Goal: Find specific page/section: Find specific page/section

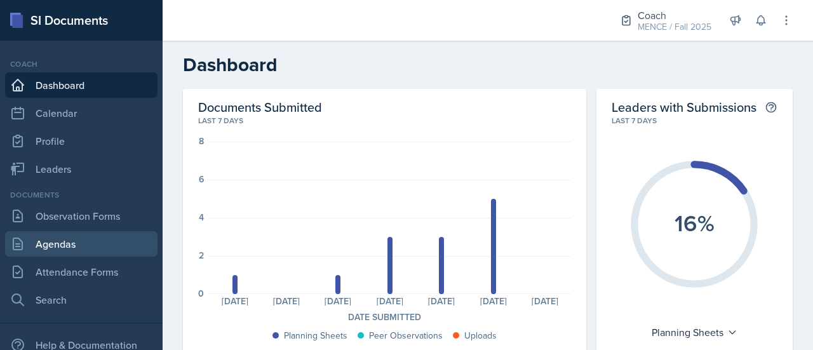
click at [61, 253] on link "Agendas" at bounding box center [81, 243] width 152 height 25
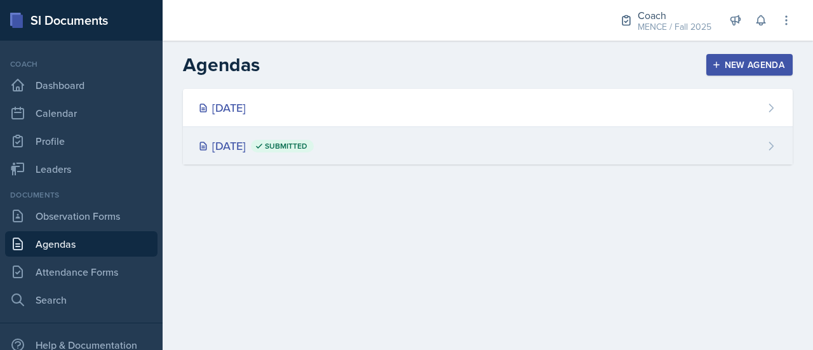
click at [258, 152] on div "[DATE] Submitted" at bounding box center [256, 145] width 116 height 17
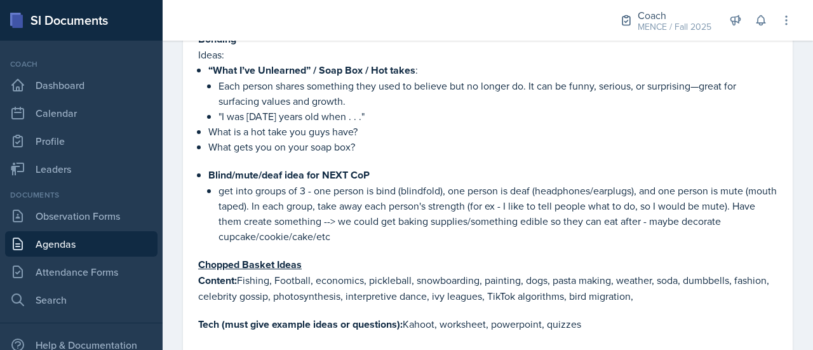
scroll to position [609, 0]
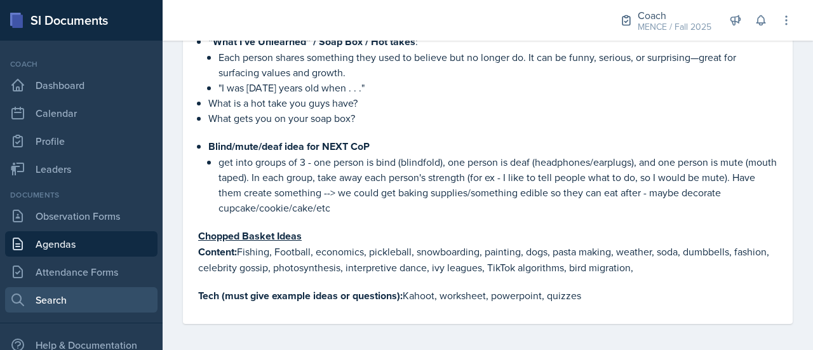
click at [83, 306] on link "Search" at bounding box center [81, 299] width 152 height 25
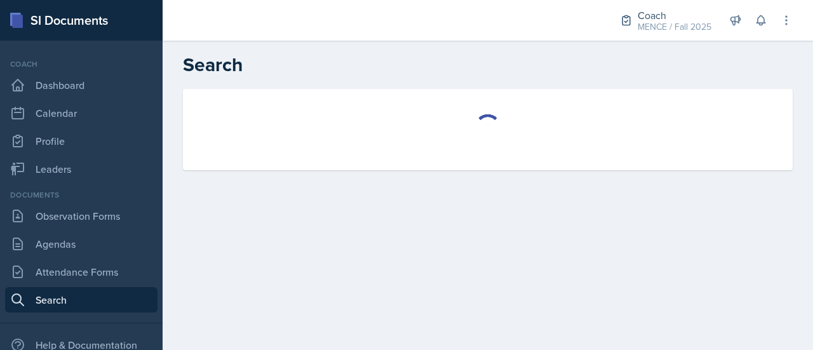
select select "all"
select select "1"
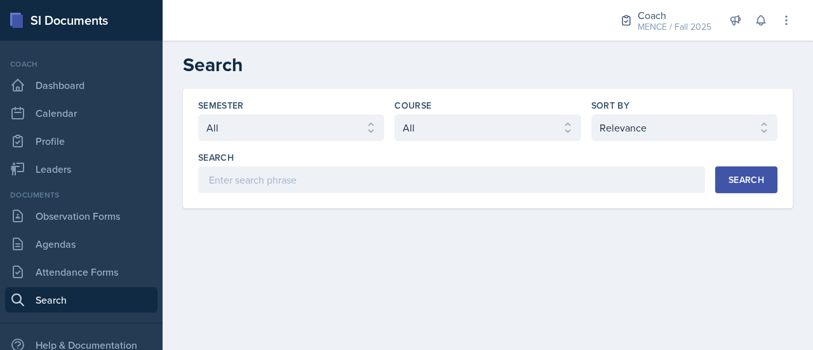
click at [492, 113] on div "Course Select course All ACCT 3101 ACCT 3102 ASTR 1000 BIOL 1100 BIOL 1107 BIOL…" at bounding box center [488, 120] width 186 height 42
click at [495, 118] on select "Select course All ACCT 3101 ACCT 3102 ASTR 1000 BIOL 1100 BIOL 1107 BIOL 1108 B…" at bounding box center [488, 127] width 186 height 27
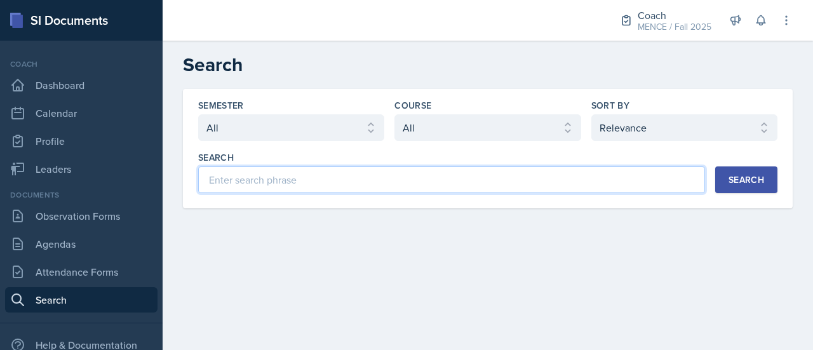
click at [666, 175] on input at bounding box center [451, 179] width 507 height 27
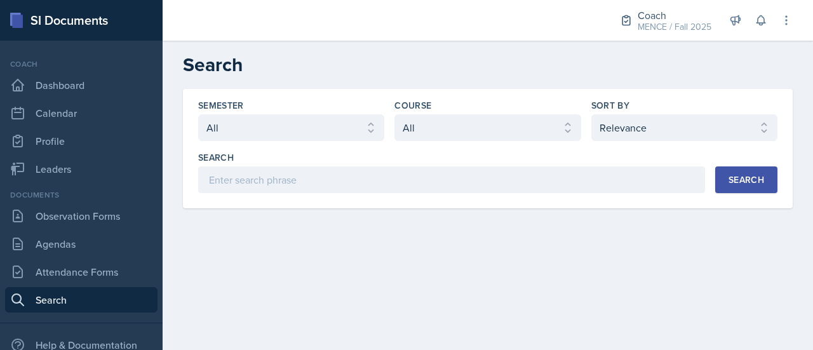
click at [767, 175] on button "Search" at bounding box center [746, 179] width 62 height 27
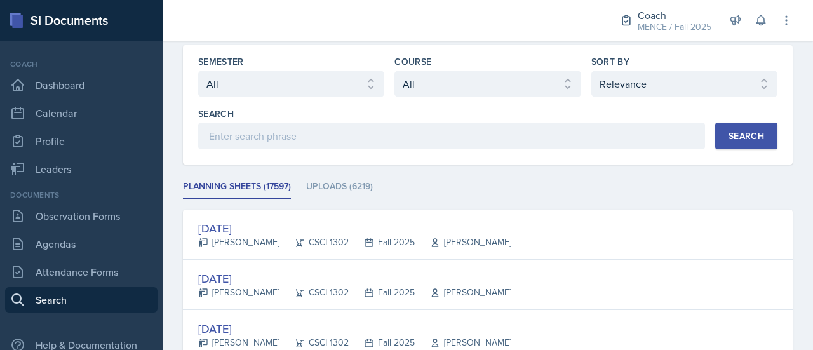
scroll to position [34, 0]
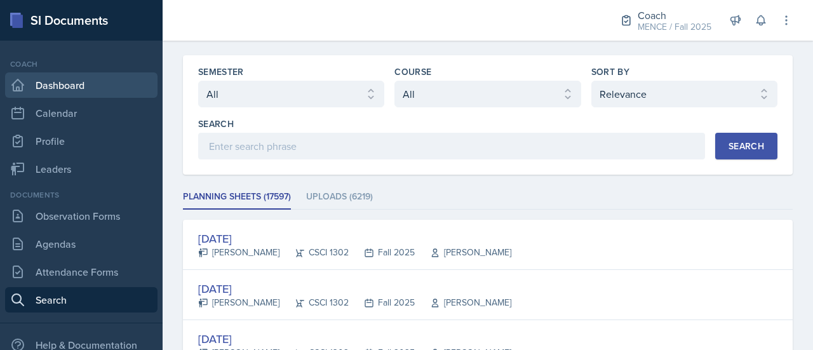
click at [108, 79] on link "Dashboard" at bounding box center [81, 84] width 152 height 25
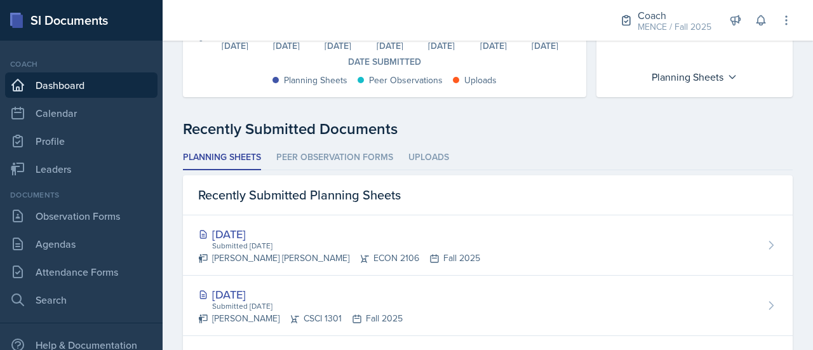
scroll to position [259, 0]
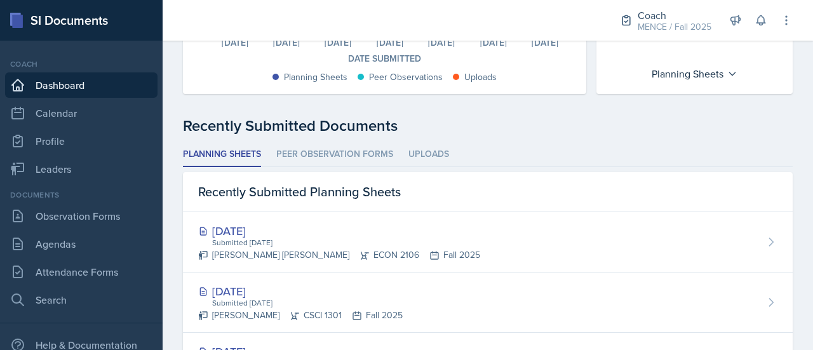
click at [449, 157] on ul "Planning Sheets Peer Observation Forms Uploads" at bounding box center [488, 154] width 610 height 25
click at [434, 151] on li "Uploads" at bounding box center [428, 154] width 41 height 25
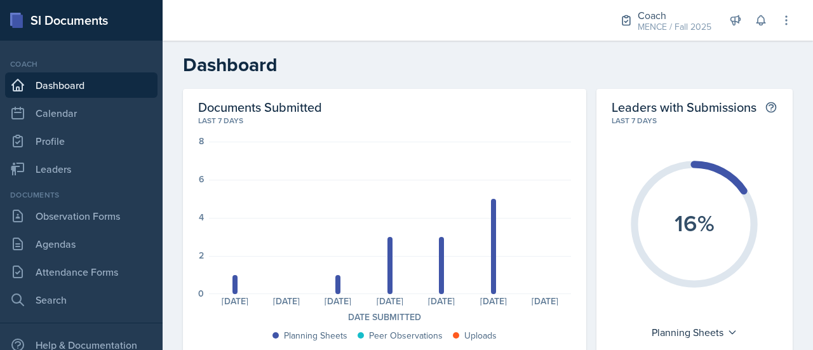
scroll to position [191, 0]
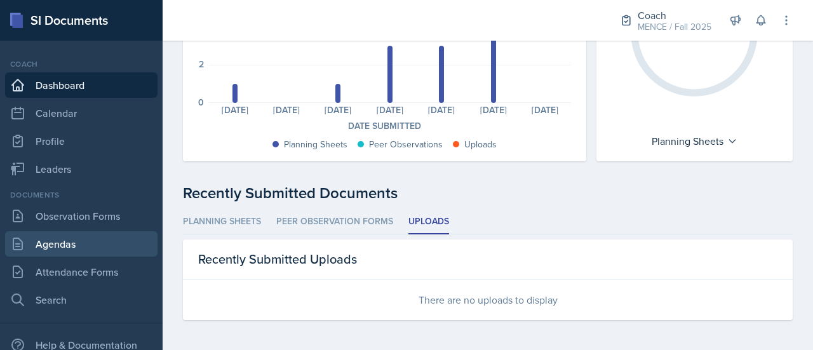
click at [79, 250] on link "Agendas" at bounding box center [81, 243] width 152 height 25
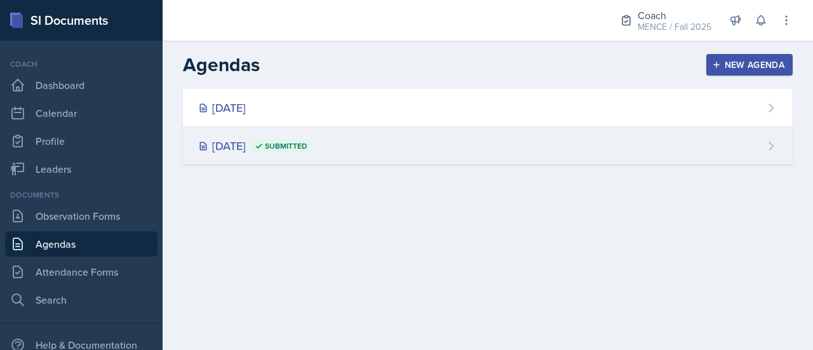
click at [358, 133] on div "[DATE] Submitted" at bounding box center [488, 145] width 610 height 37
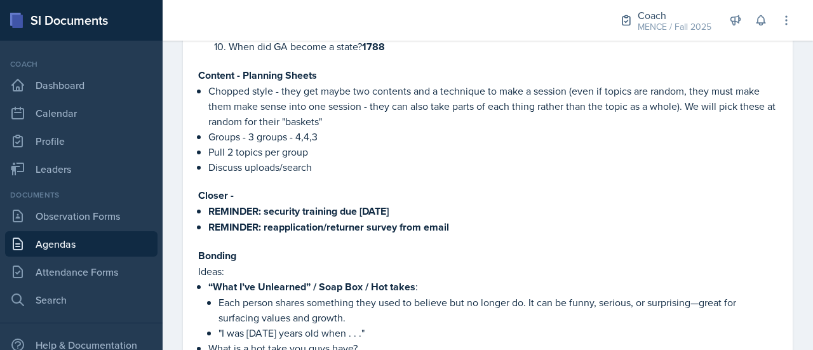
scroll to position [363, 0]
